Goal: Information Seeking & Learning: Understand process/instructions

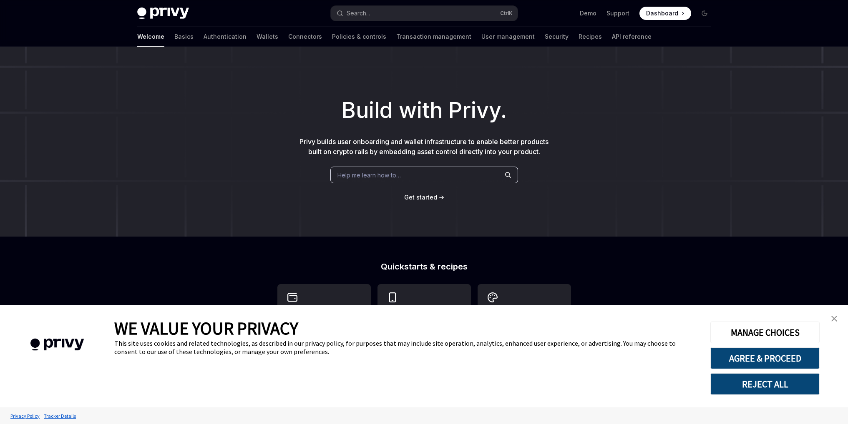
type textarea "*"
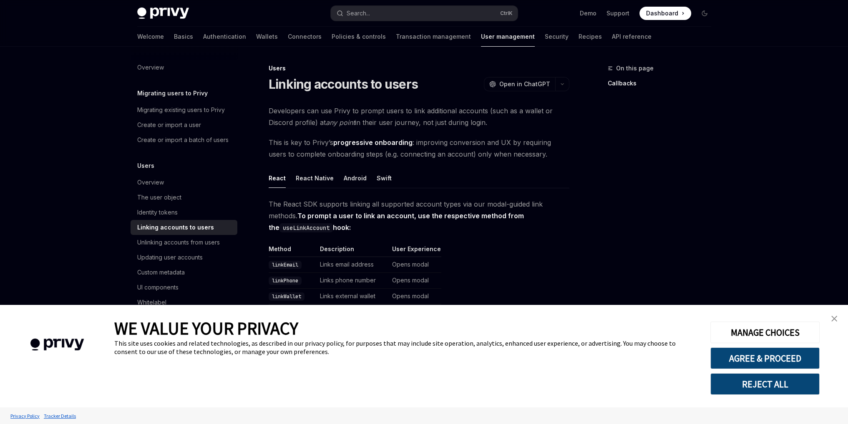
click at [781, 384] on button "REJECT ALL" at bounding box center [764, 385] width 109 height 22
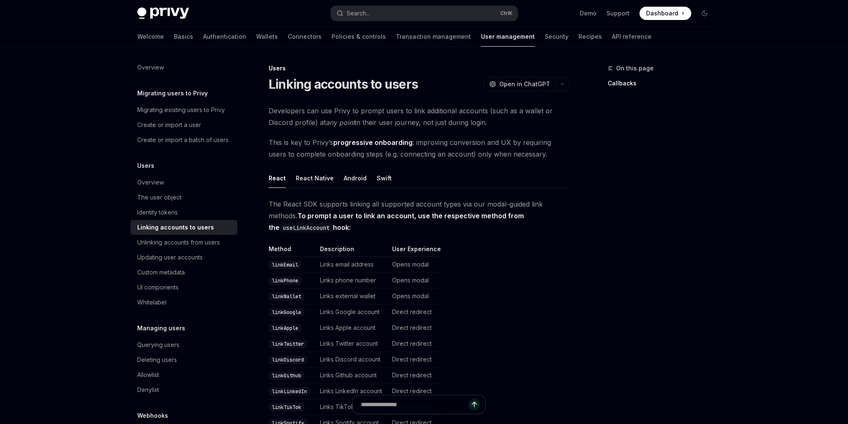
click at [430, 173] on ul "React React Native Android Swift" at bounding box center [418, 178] width 301 height 20
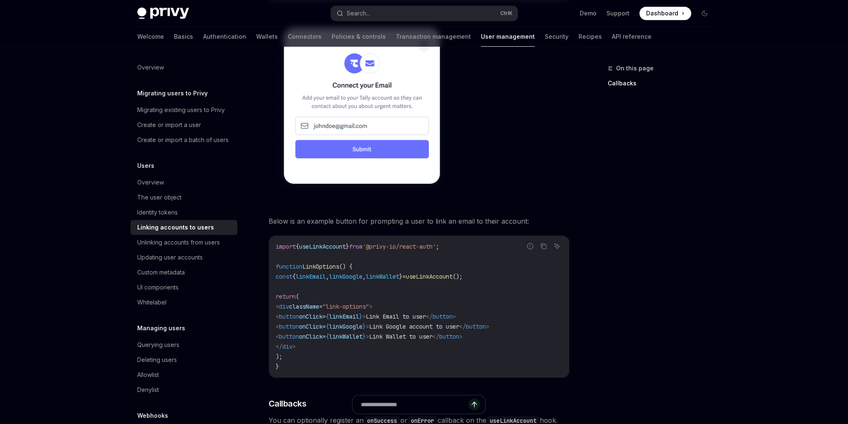
scroll to position [709, 0]
